Goal: Navigation & Orientation: Find specific page/section

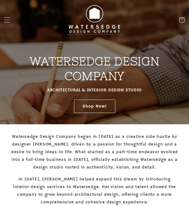
click at [11, 19] on span "Menu" at bounding box center [7, 20] width 13 height 13
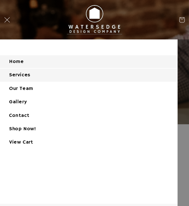
click at [33, 74] on link "Services" at bounding box center [88, 75] width 177 height 13
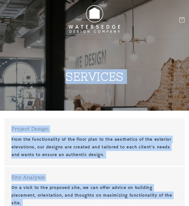
drag, startPoint x: 158, startPoint y: 107, endPoint x: 23, endPoint y: 76, distance: 138.6
copy main "LOREMIPS Dolorsi Ametco Adip eli seddoeiusmodt in utl etdol magn al eni adminim…"
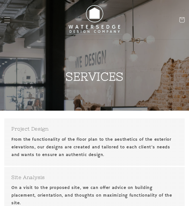
click at [10, 22] on icon "Menu" at bounding box center [7, 20] width 6 height 6
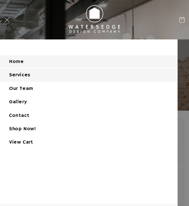
click at [23, 63] on link "Home" at bounding box center [88, 61] width 177 height 13
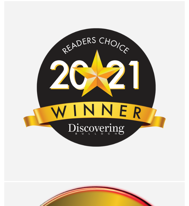
scroll to position [1176, 0]
